Goal: Transaction & Acquisition: Purchase product/service

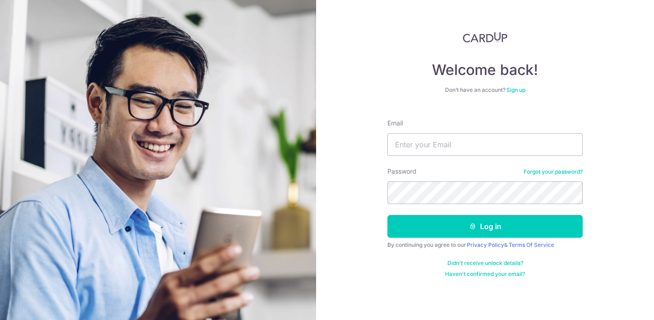
type input "alvin.ow068@gmail.com"
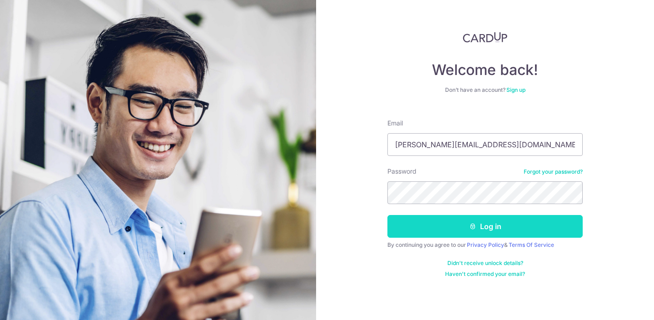
click at [494, 227] on button "Log in" at bounding box center [484, 226] width 195 height 23
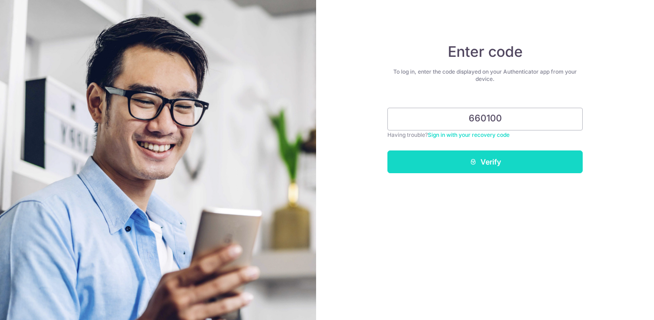
type input "660100"
click at [491, 158] on button "Verify" at bounding box center [484, 161] width 195 height 23
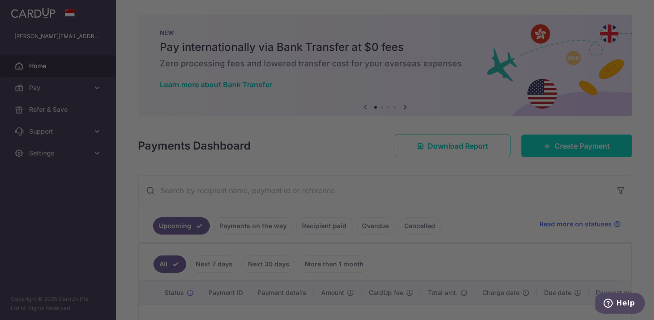
click at [558, 144] on div at bounding box center [330, 161] width 660 height 323
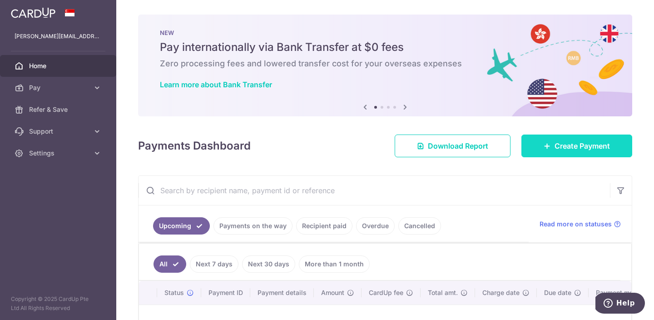
click at [549, 150] on link "Create Payment" at bounding box center [576, 145] width 111 height 23
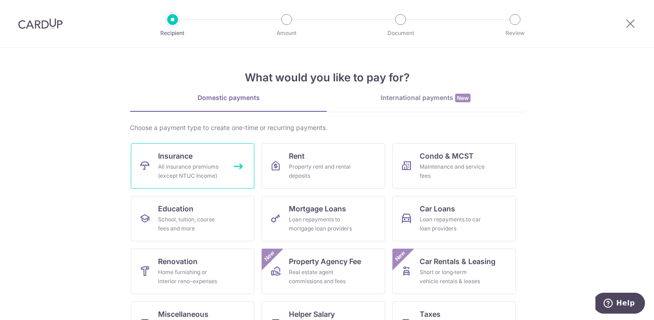
click at [213, 162] on div "All insurance premiums (except NTUC Income)" at bounding box center [190, 171] width 65 height 18
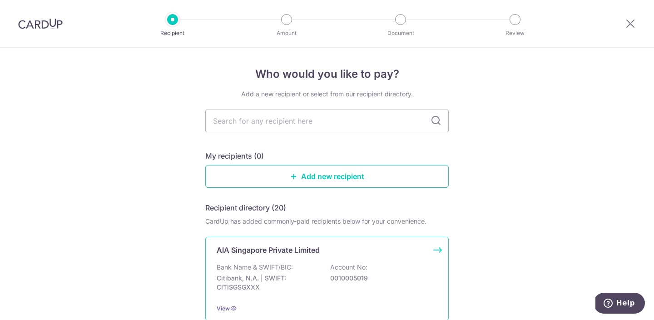
click at [296, 260] on div "AIA Singapore Private Limited Bank Name & SWIFT/BIC: Citibank, N.A. | SWIFT: CI…" at bounding box center [326, 279] width 243 height 84
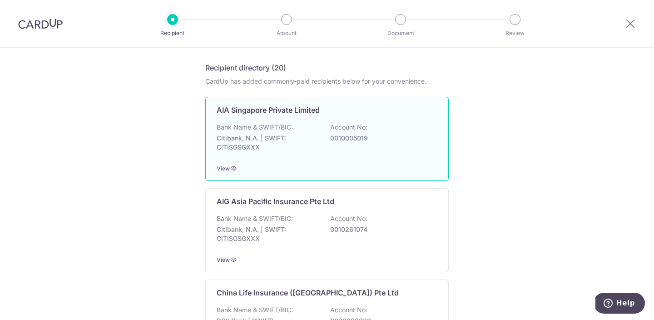
scroll to position [140, 0]
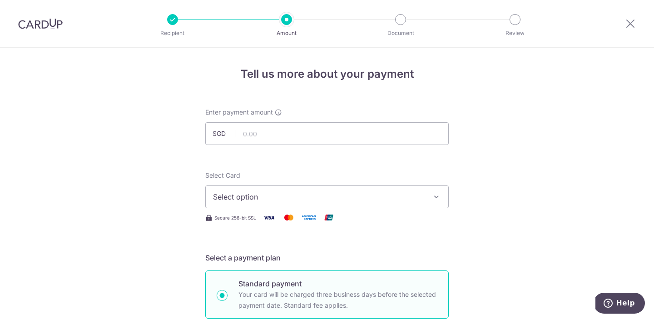
scroll to position [25, 0]
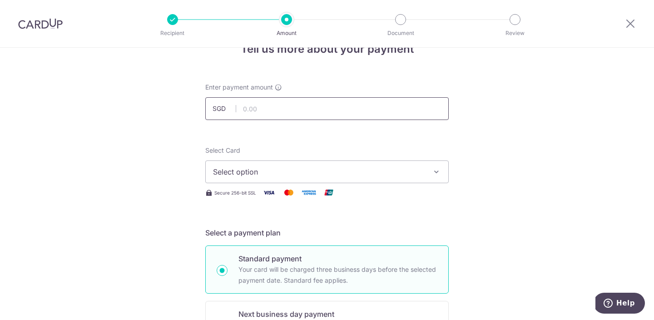
click at [333, 103] on input "text" at bounding box center [326, 108] width 243 height 23
type input "3,895.00"
click at [382, 171] on span "Select option" at bounding box center [319, 171] width 212 height 11
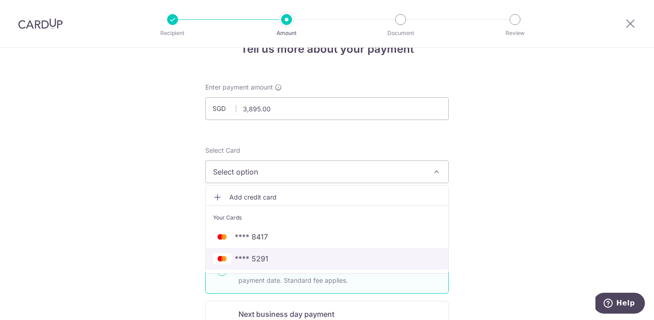
click at [305, 257] on span "**** 5291" at bounding box center [327, 258] width 228 height 11
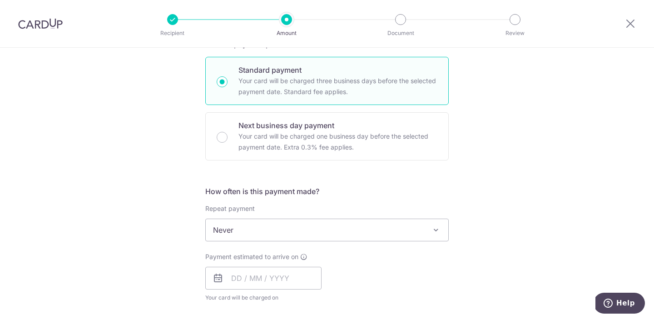
scroll to position [237, 0]
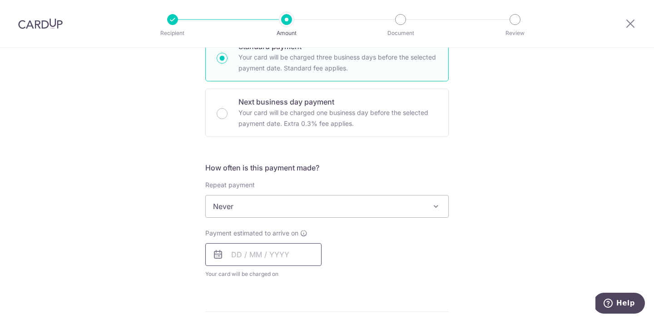
click at [277, 261] on input "text" at bounding box center [263, 254] width 116 height 23
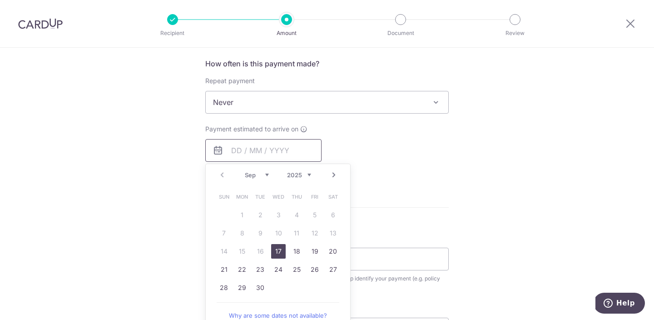
scroll to position [366, 0]
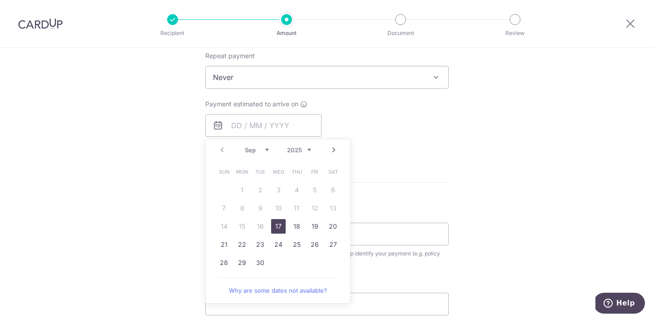
click at [278, 225] on link "17" at bounding box center [278, 226] width 15 height 15
type input "17/09/2025"
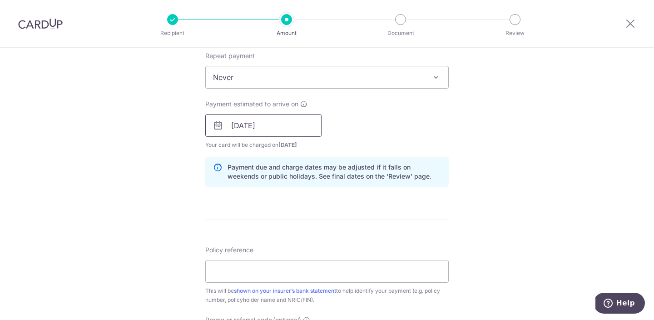
click at [290, 126] on input "17/09/2025" at bounding box center [263, 125] width 116 height 23
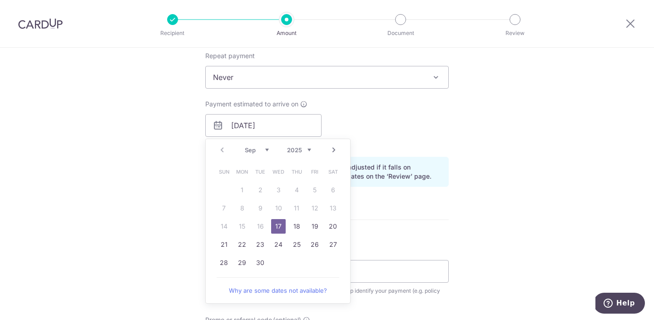
click at [500, 180] on div "Tell us more about your payment Enter payment amount SGD 3,895.00 3895.00 Selec…" at bounding box center [327, 111] width 654 height 859
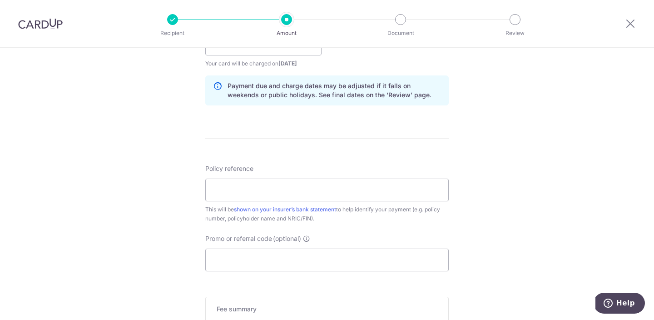
scroll to position [473, 0]
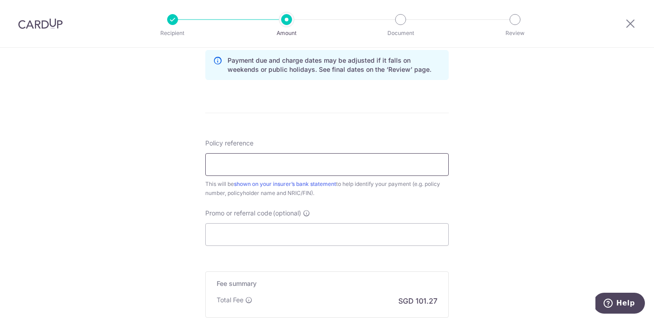
click at [411, 163] on input "Policy reference" at bounding box center [326, 164] width 243 height 23
type input "L547343411"
click at [389, 238] on input "Promo or referral code (optional)" at bounding box center [326, 234] width 243 height 23
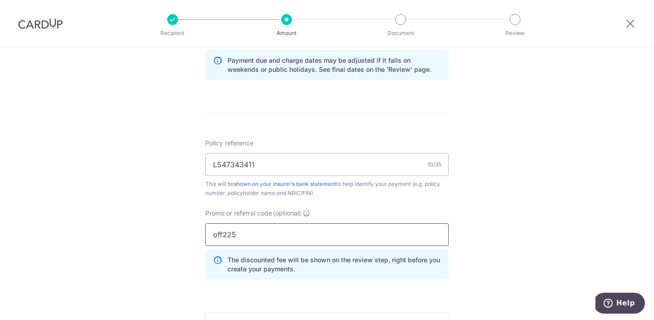
type input "off225"
click at [514, 179] on div "Tell us more about your payment Enter payment amount SGD 3,895.00 3895.00 Selec…" at bounding box center [327, 25] width 654 height 900
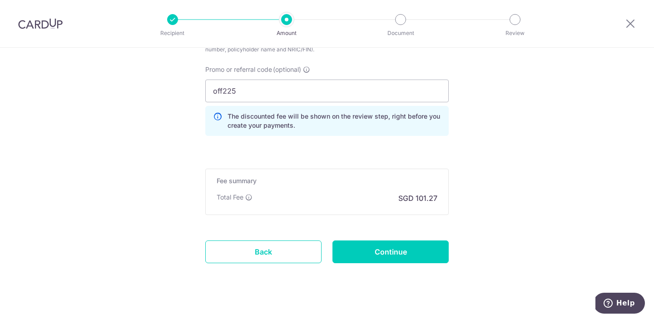
scroll to position [623, 0]
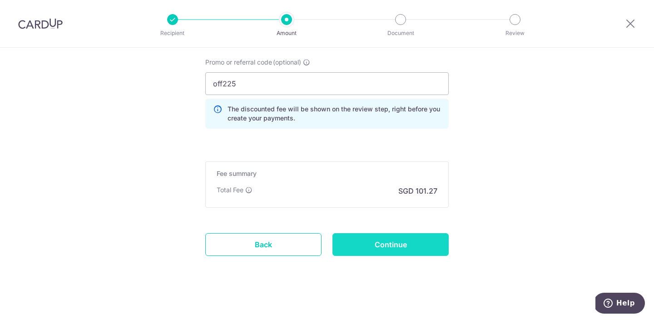
click at [393, 244] on input "Continue" at bounding box center [390, 244] width 116 height 23
type input "Create Schedule"
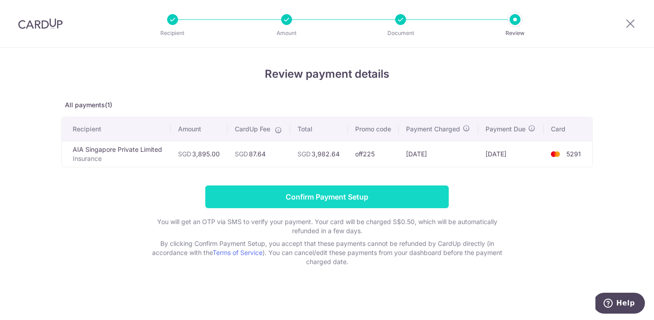
click at [332, 197] on input "Confirm Payment Setup" at bounding box center [326, 196] width 243 height 23
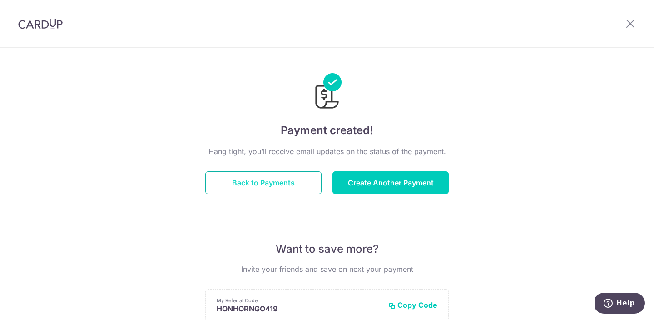
click at [272, 184] on button "Back to Payments" at bounding box center [263, 182] width 116 height 23
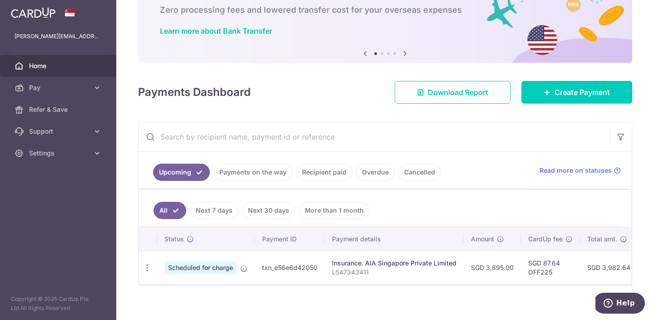
scroll to position [55, 0]
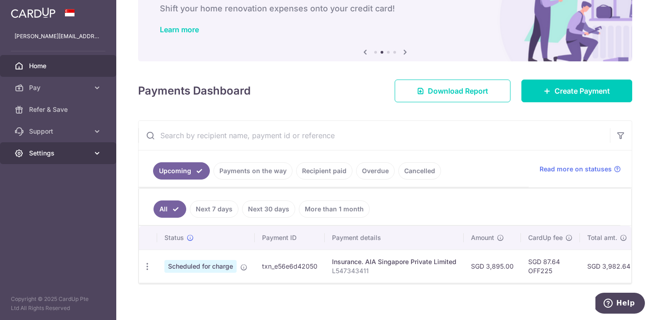
click at [98, 151] on icon at bounding box center [97, 152] width 9 height 9
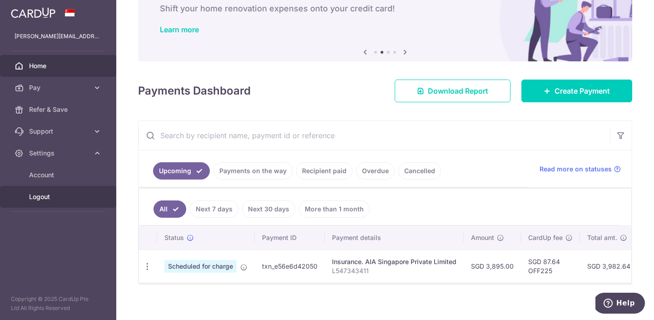
click at [48, 194] on span "Logout" at bounding box center [59, 196] width 60 height 9
